Goal: Find specific page/section: Find specific page/section

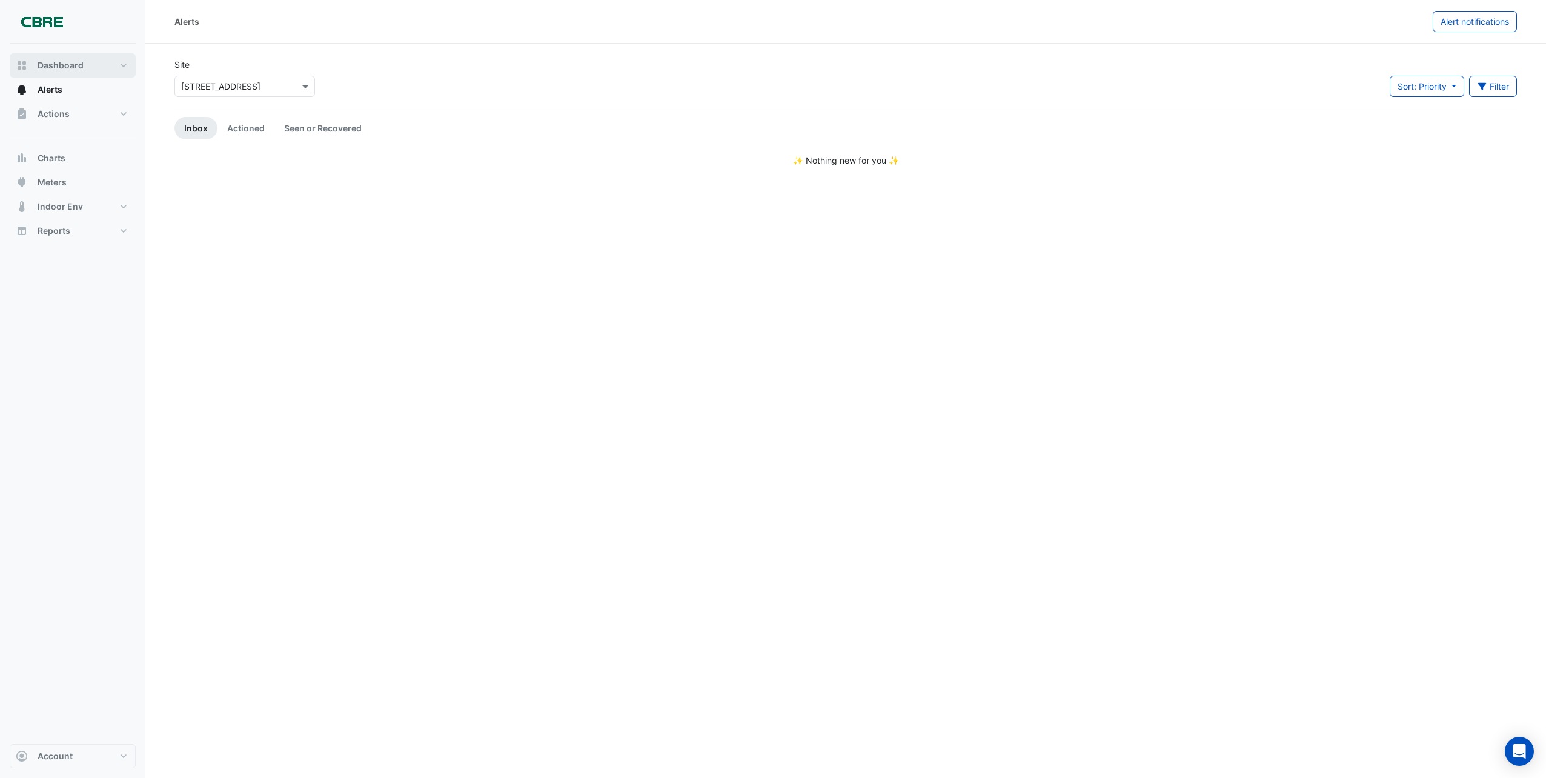
click at [59, 67] on span "Dashboard" at bounding box center [61, 65] width 46 height 12
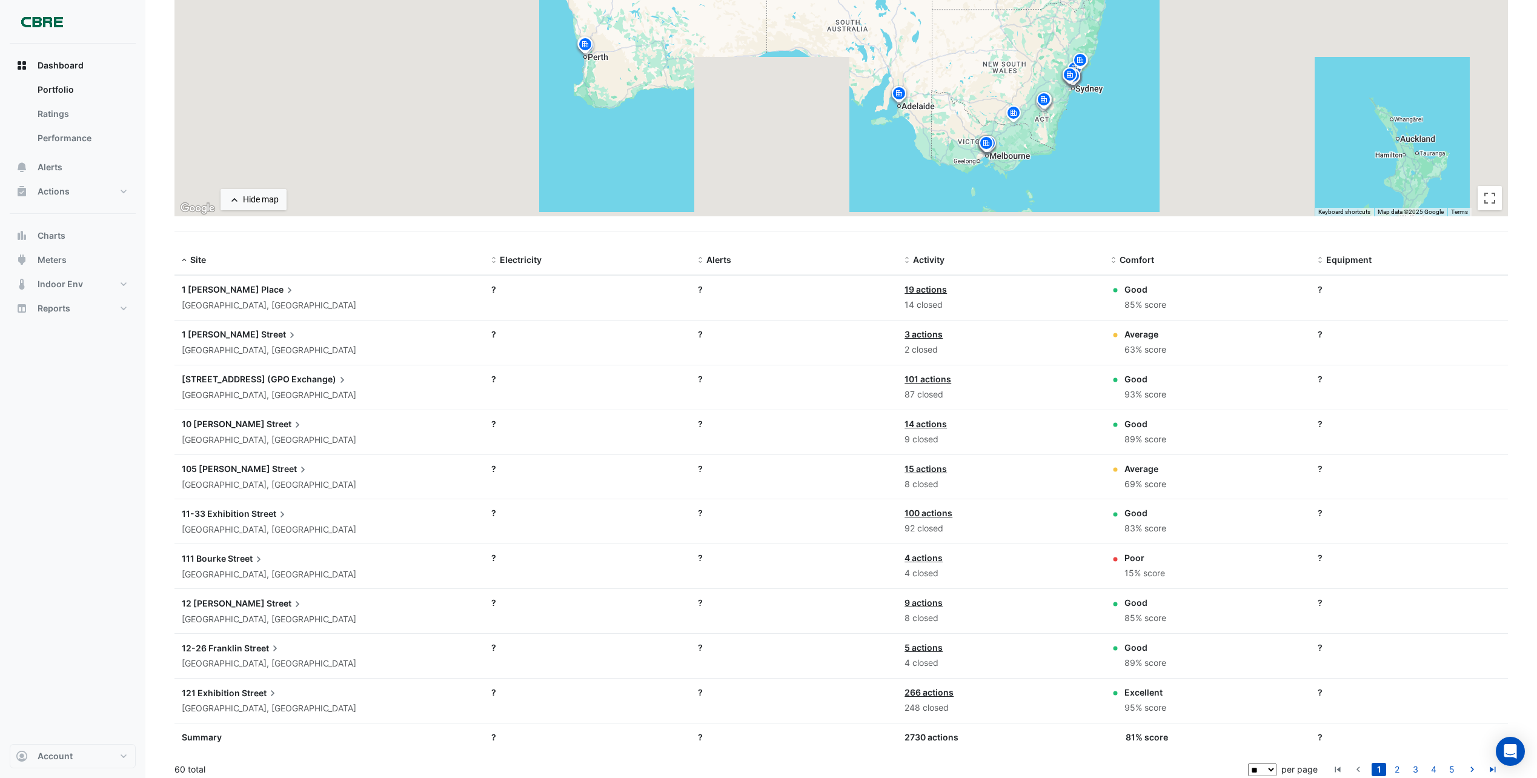
scroll to position [188, 0]
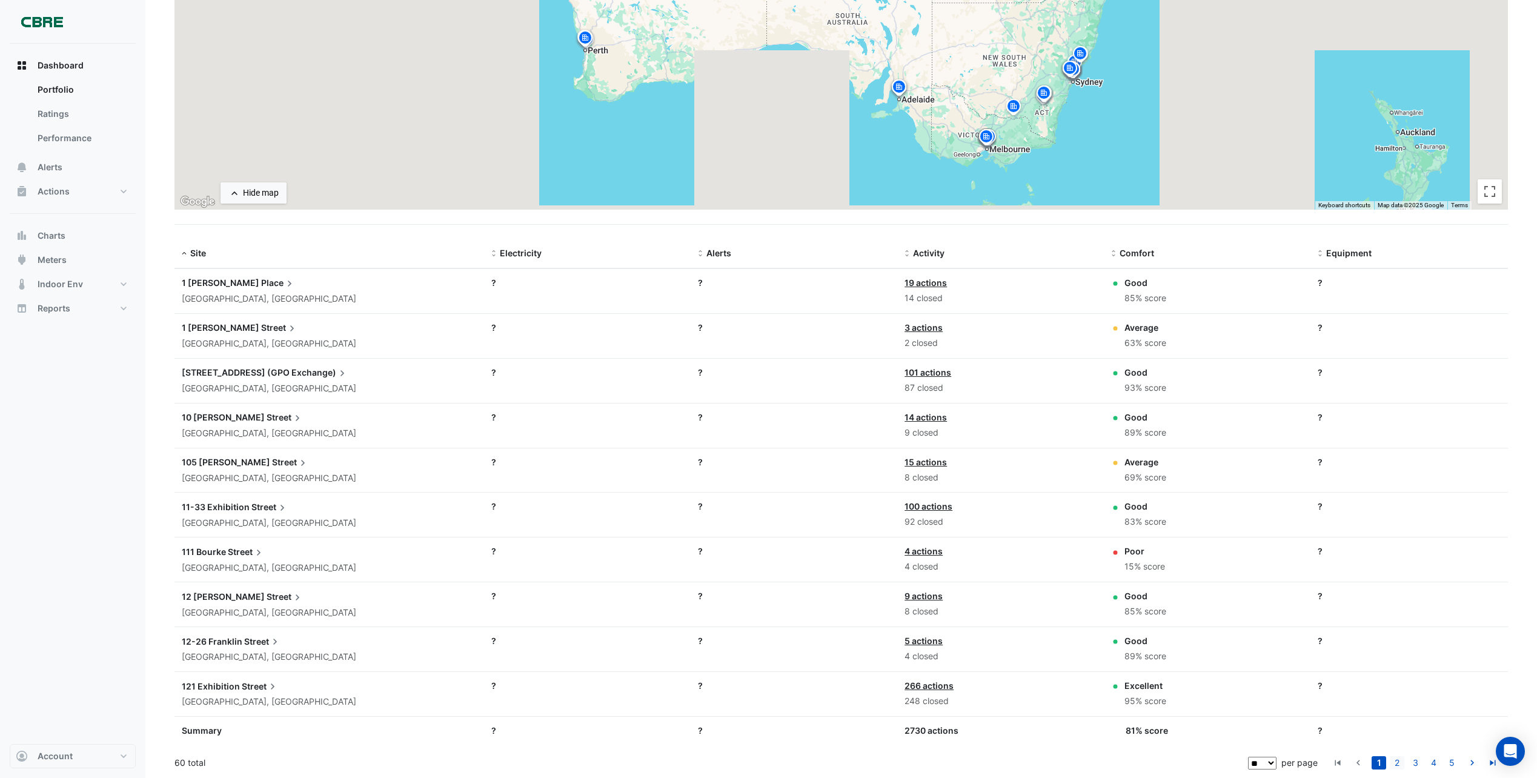
click at [1394, 763] on link "2" at bounding box center [1397, 762] width 15 height 13
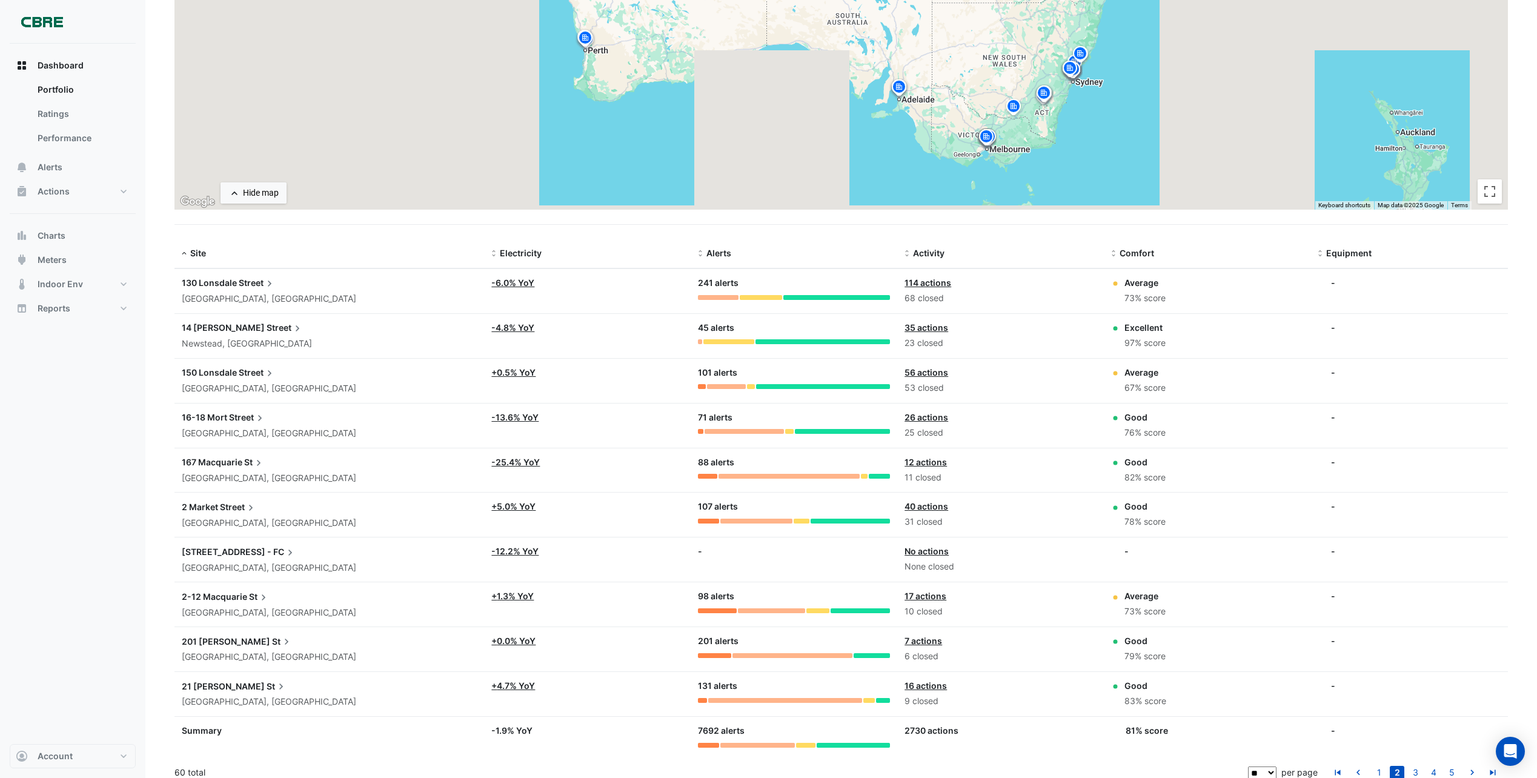
click at [228, 283] on span "130 Lonsdale" at bounding box center [209, 282] width 55 height 10
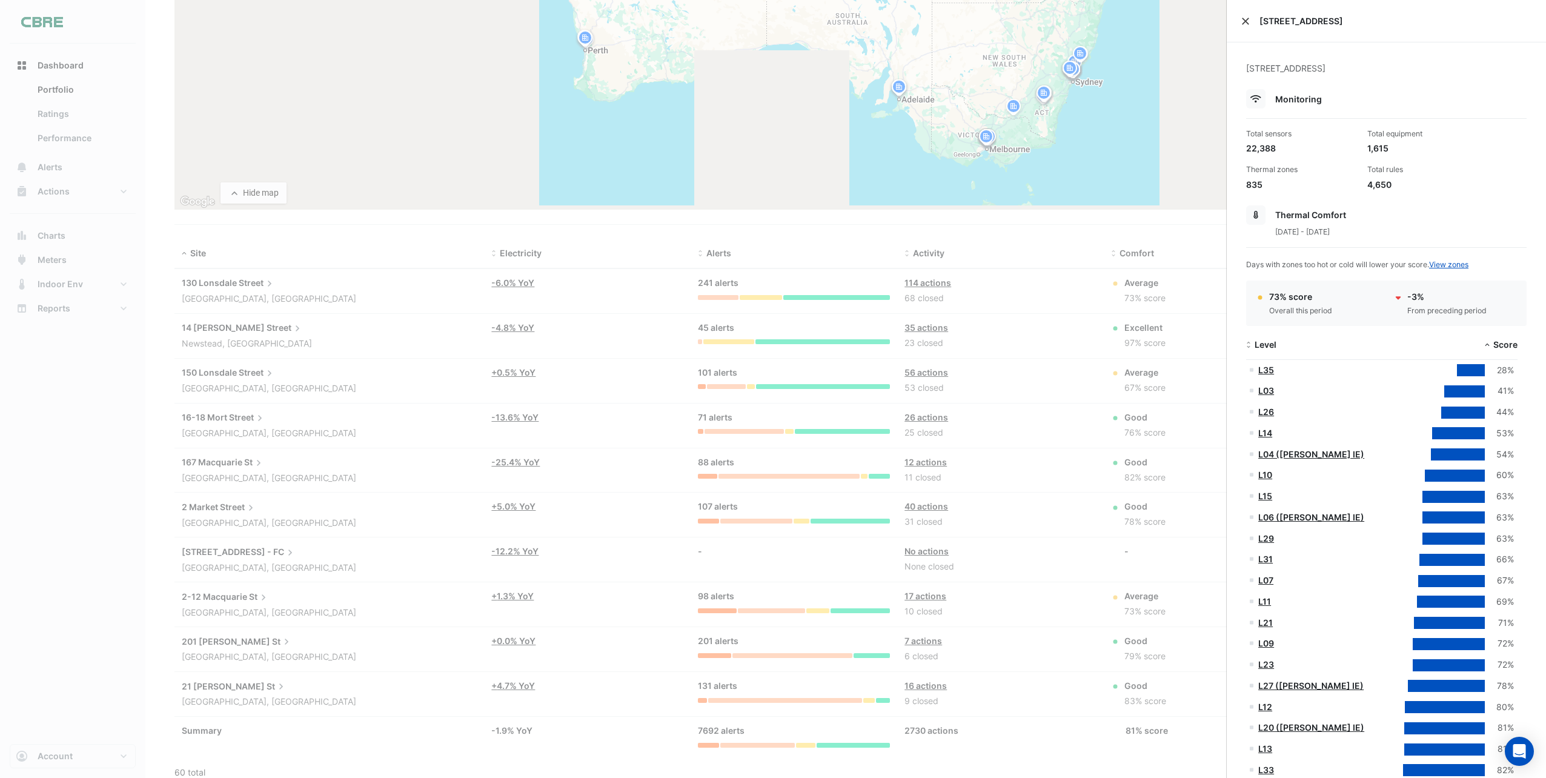
click at [1244, 19] on button "Close" at bounding box center [1245, 21] width 8 height 8
